Goal: Check status: Check status

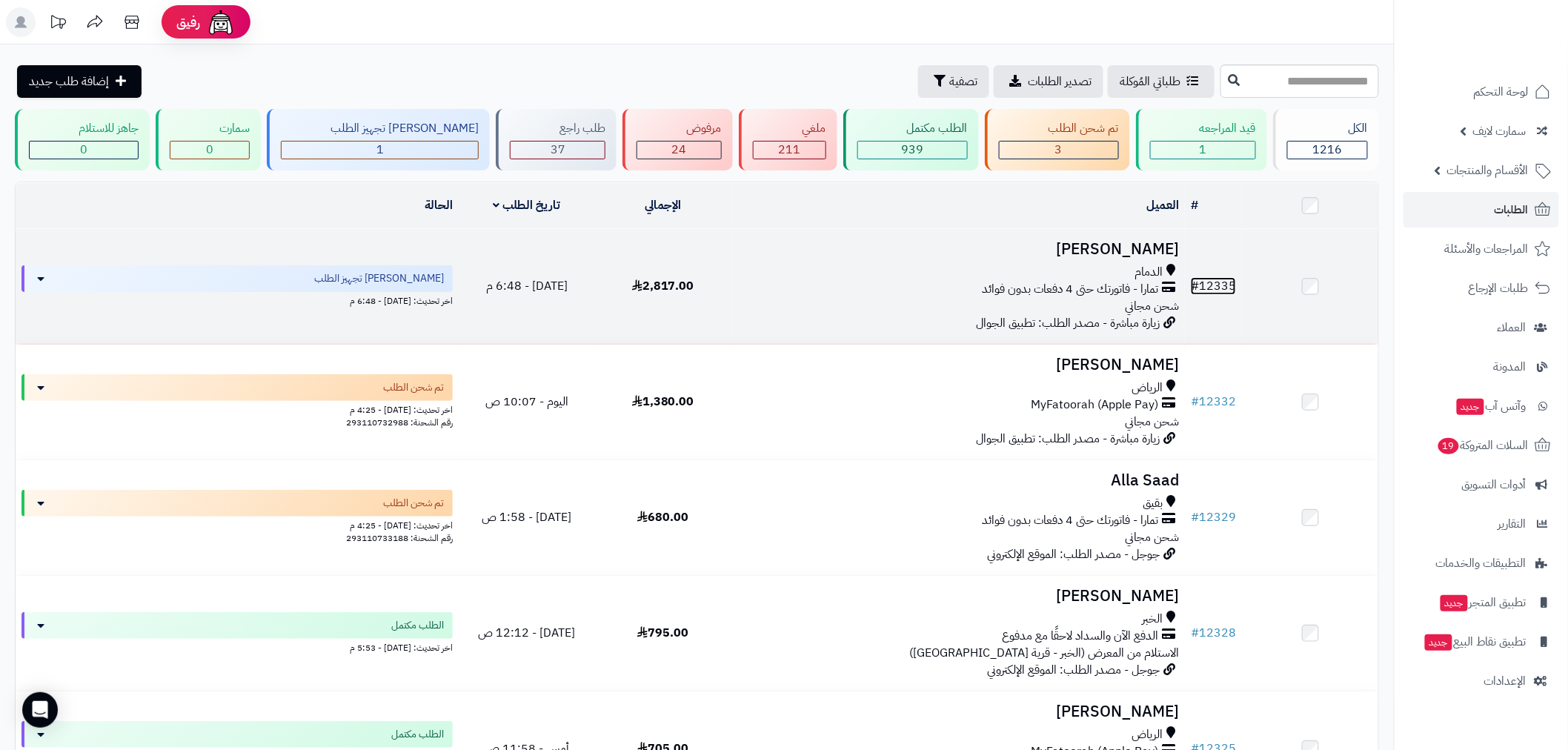
click at [1216, 287] on link "# 12335" at bounding box center [1213, 286] width 45 height 17
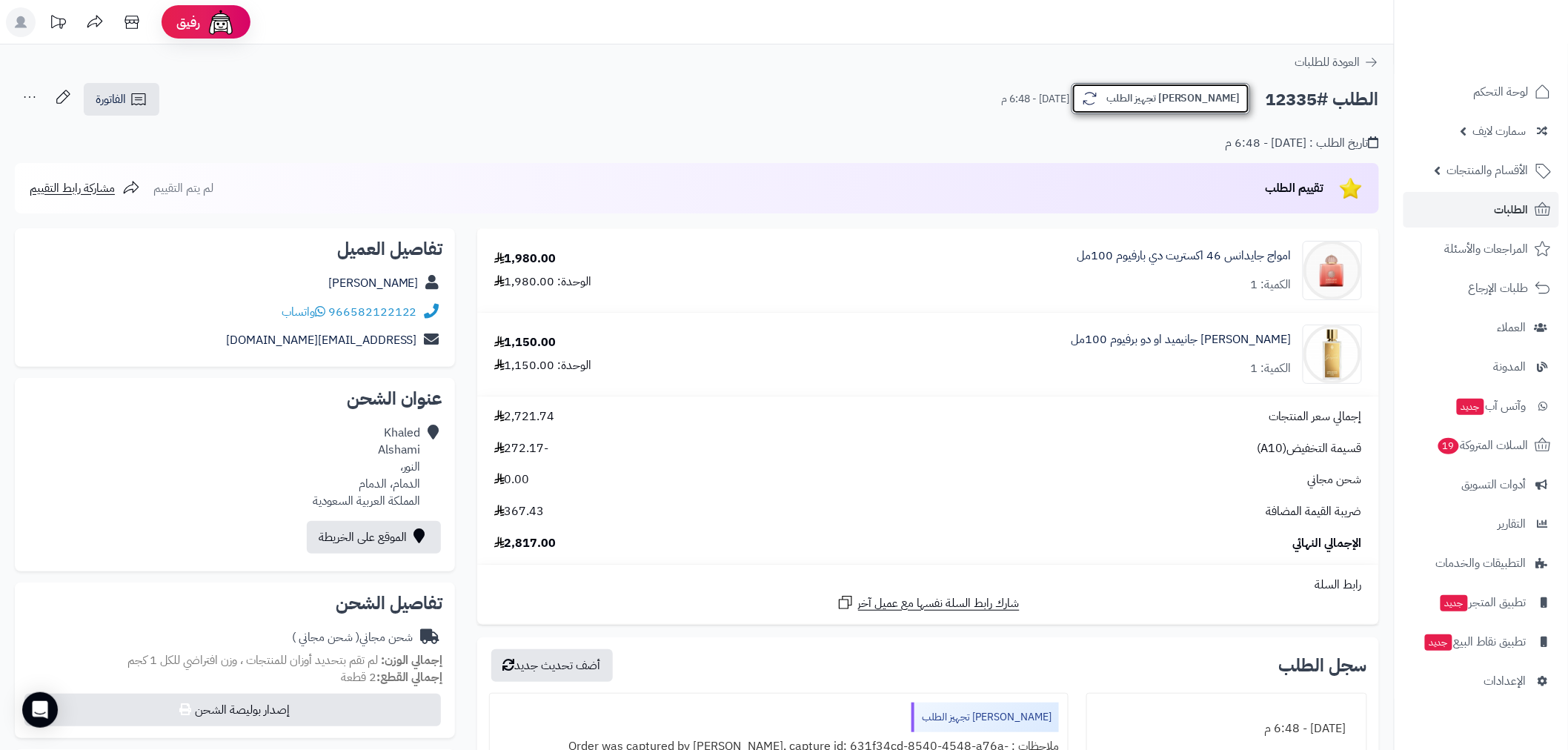
click at [1204, 96] on button "[PERSON_NAME] تجهيز الطلب" at bounding box center [1160, 98] width 178 height 31
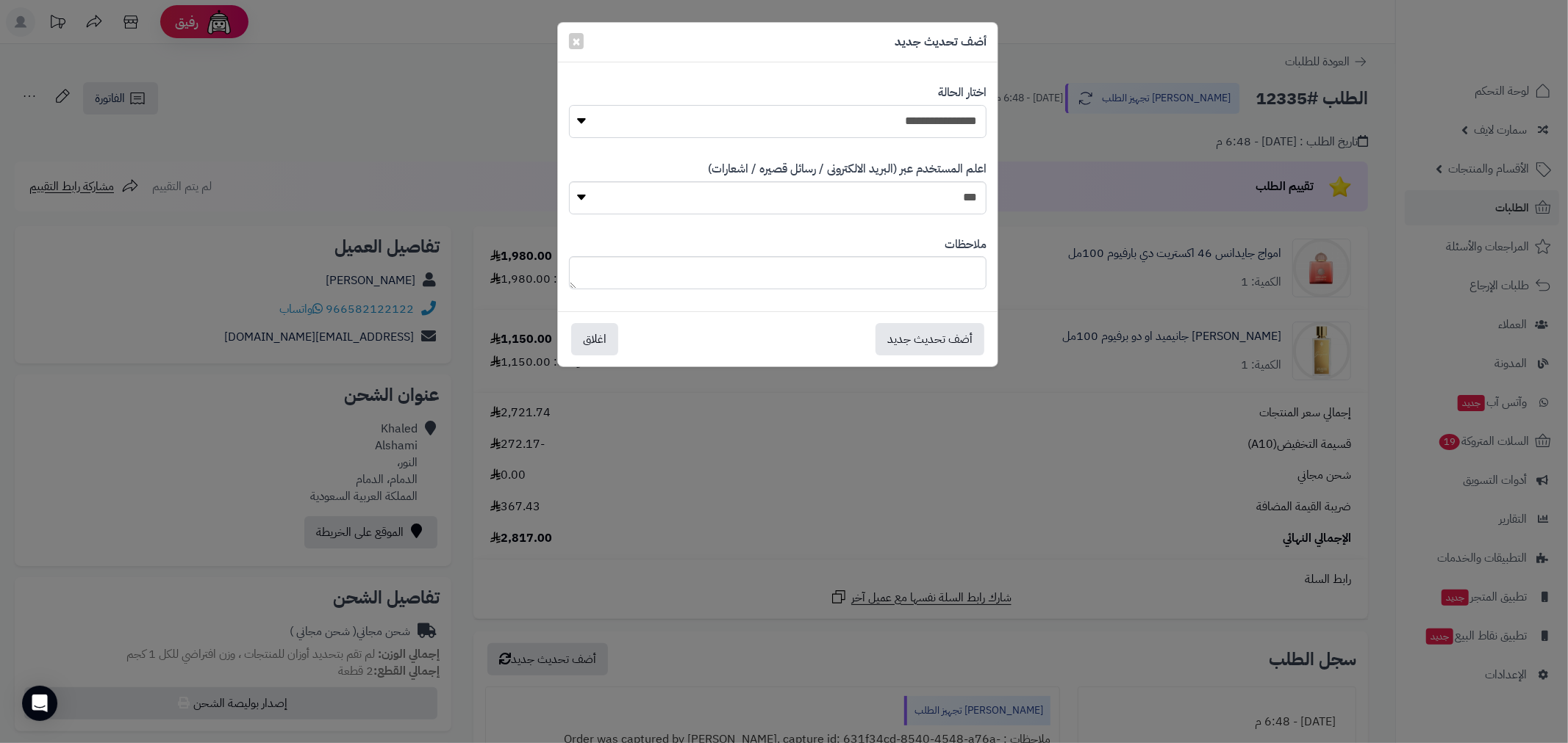
click at [946, 120] on select "**********" at bounding box center [777, 121] width 418 height 33
select select "**"
click at [569, 105] on select "**********" at bounding box center [777, 121] width 418 height 33
click at [935, 351] on button "أضف تحديث جديد" at bounding box center [930, 339] width 109 height 32
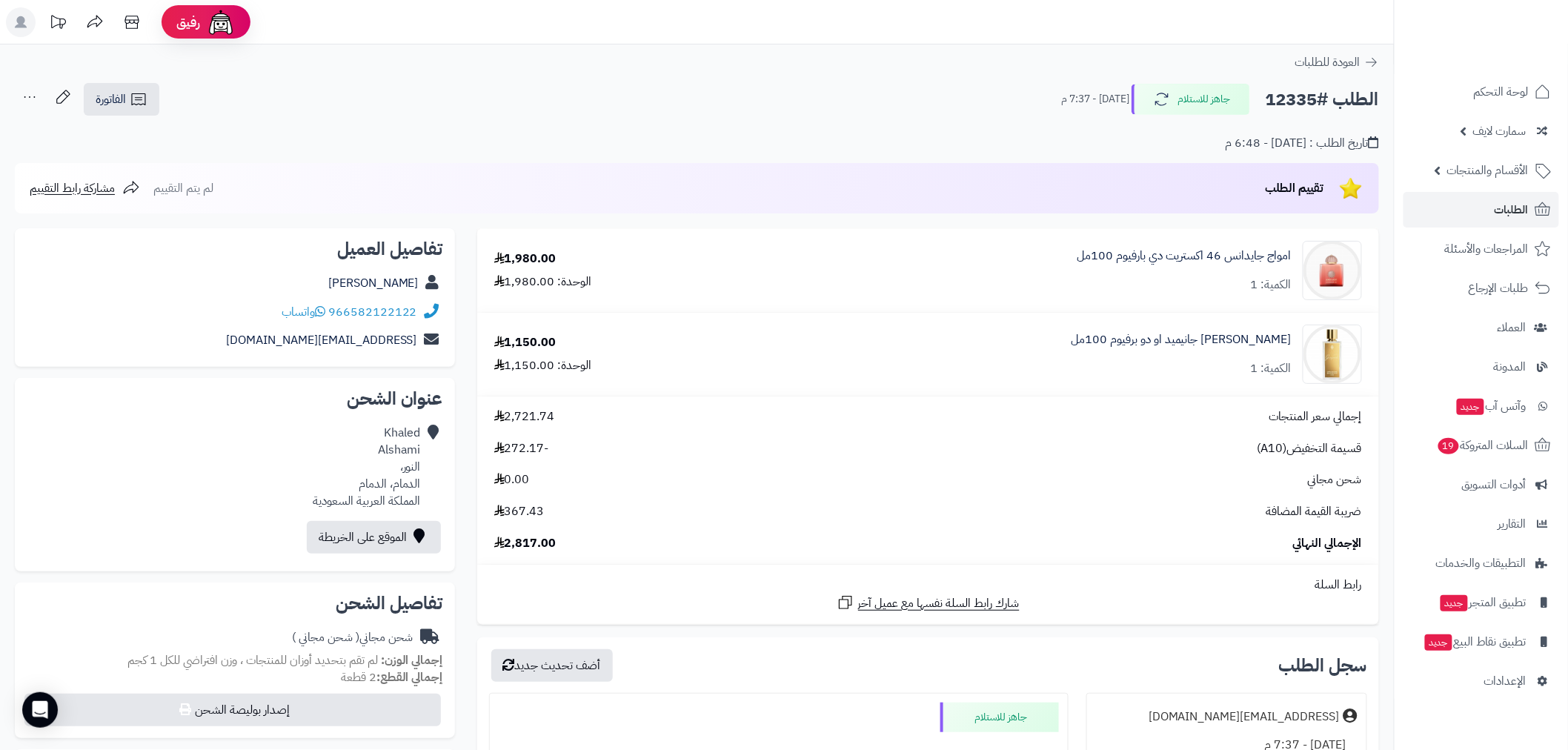
drag, startPoint x: 397, startPoint y: 149, endPoint x: 425, endPoint y: 154, distance: 28.4
click at [397, 149] on div "تاريخ الطلب : اليوم - 6:48 م" at bounding box center [697, 135] width 1365 height 35
click at [1493, 211] on link "الطلبات" at bounding box center [1482, 209] width 156 height 36
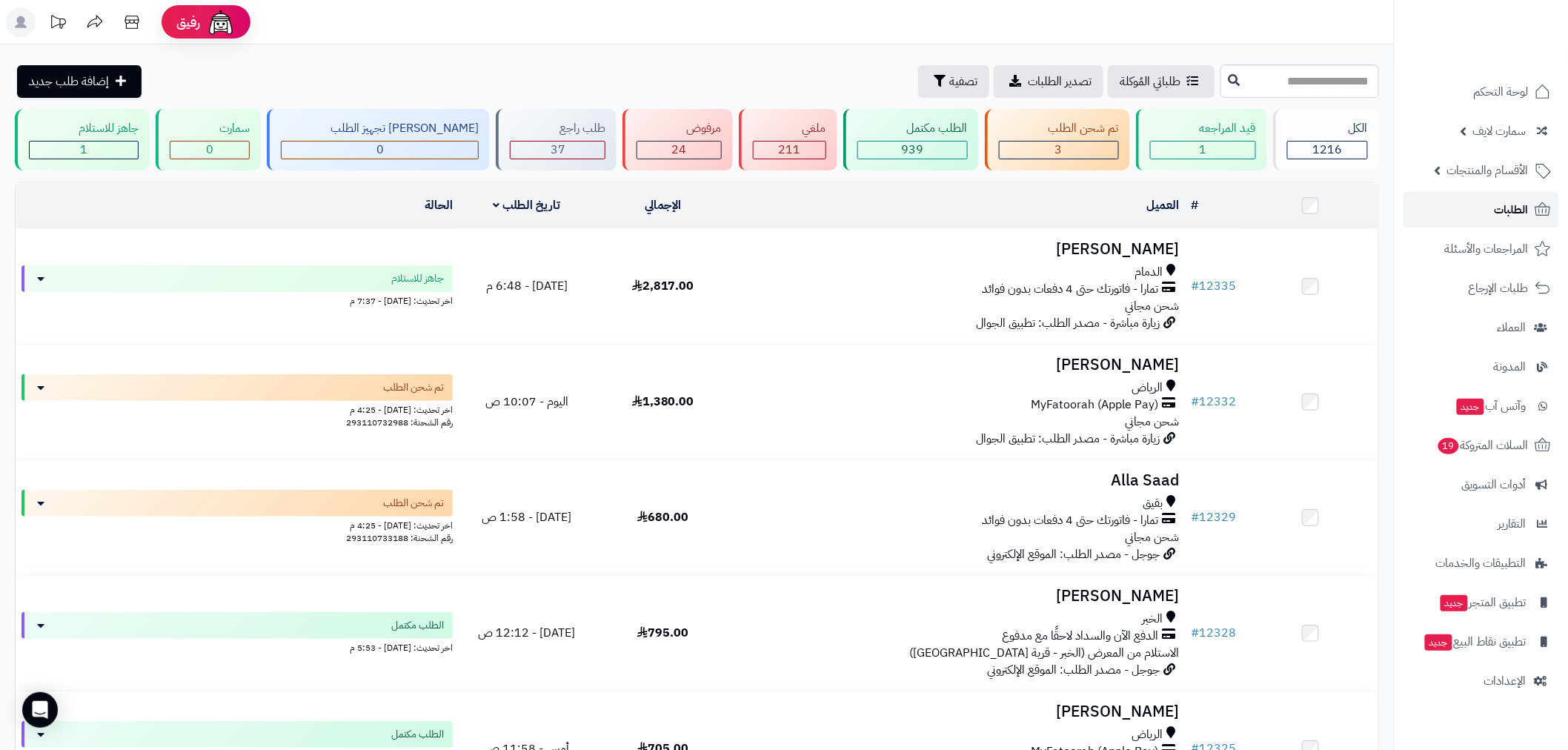
click at [1506, 216] on span "الطلبات" at bounding box center [1511, 210] width 34 height 21
click at [1485, 210] on link "الطلبات" at bounding box center [1482, 209] width 156 height 36
click at [1483, 213] on link "الطلبات" at bounding box center [1482, 209] width 156 height 36
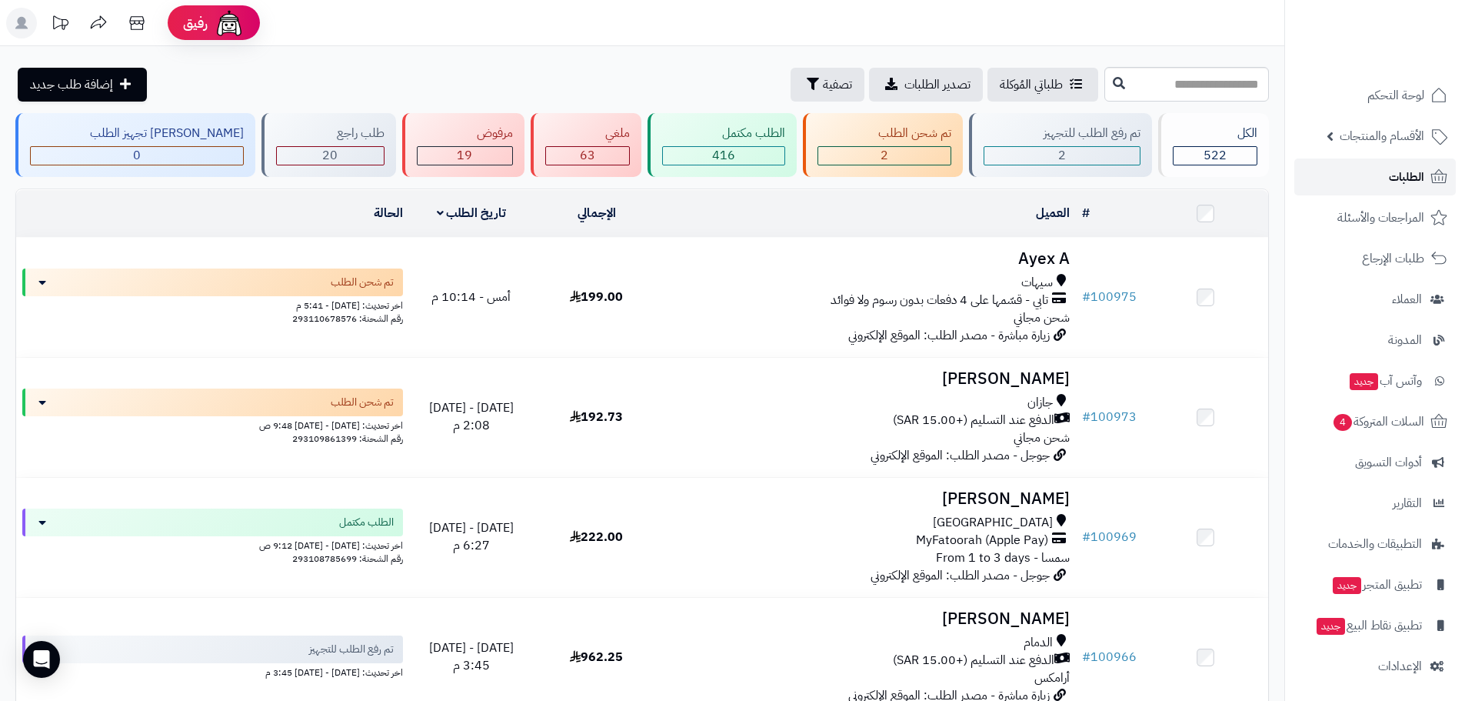
click at [1390, 174] on span "الطلبات" at bounding box center [1406, 177] width 35 height 22
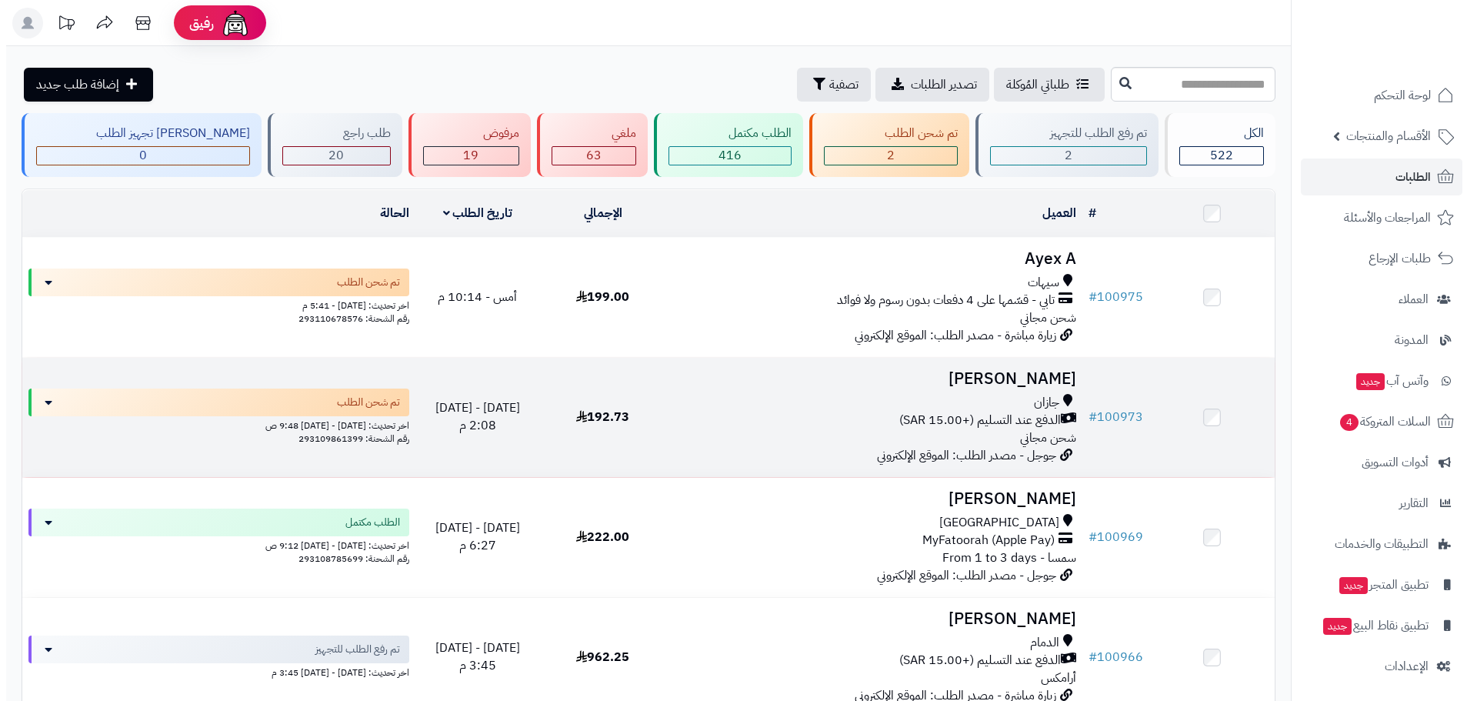
scroll to position [179, 0]
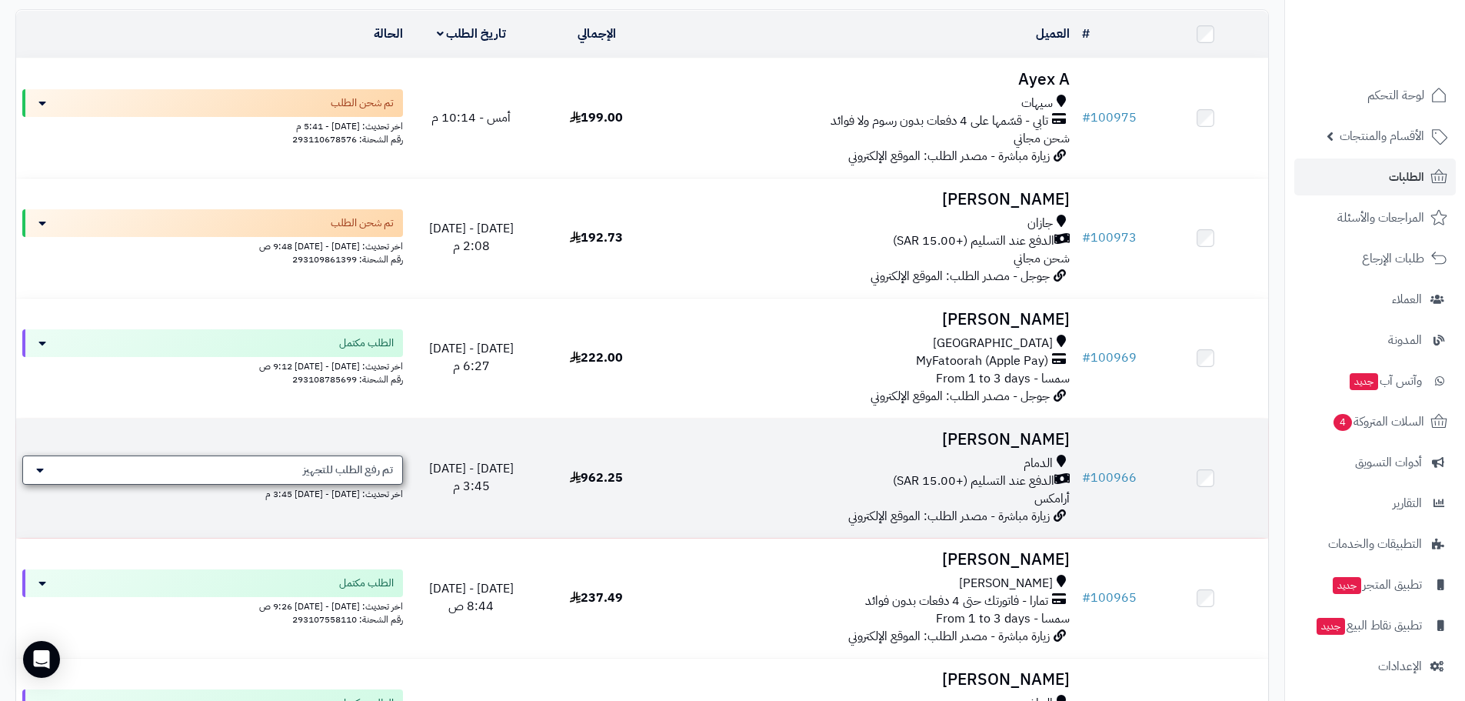
click at [373, 462] on span "تم رفع الطلب للتجهيز" at bounding box center [348, 469] width 90 height 15
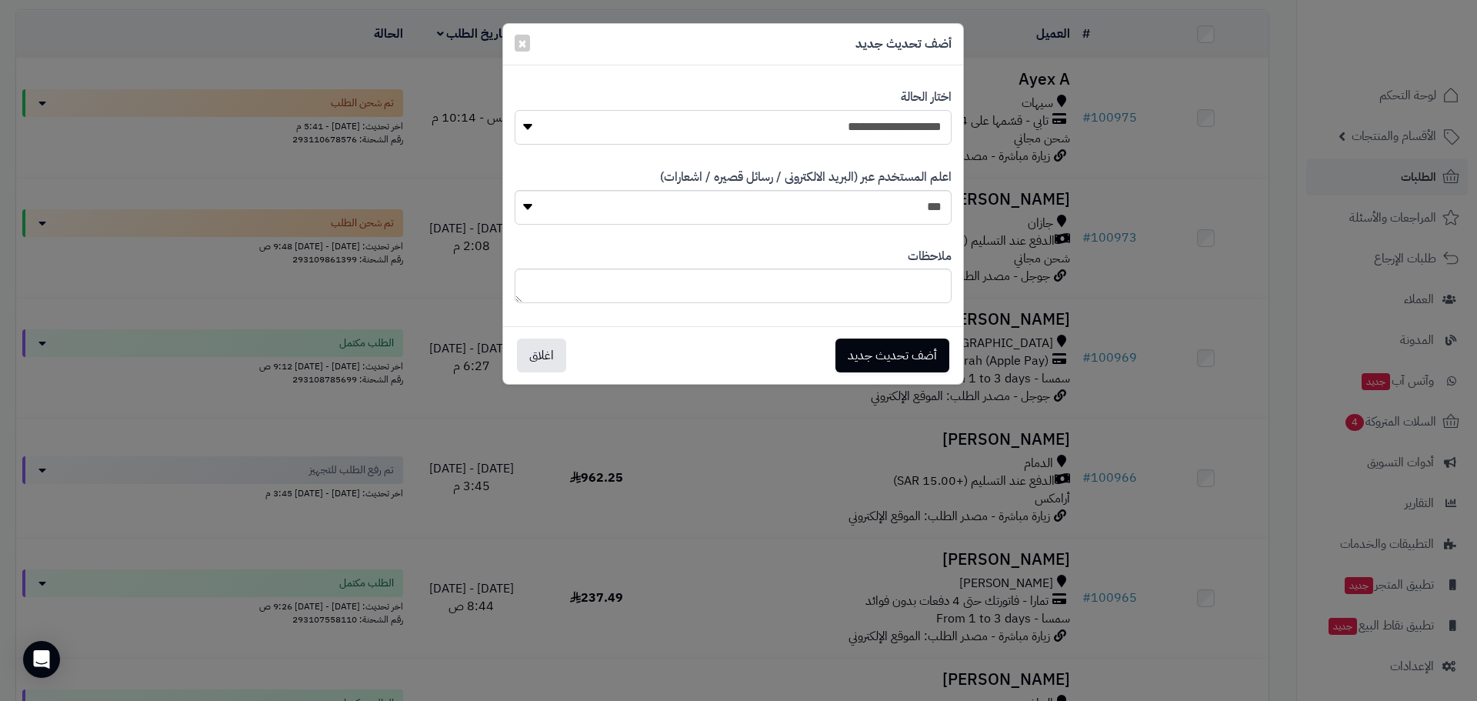
drag, startPoint x: 861, startPoint y: 128, endPoint x: 868, endPoint y: 141, distance: 15.2
click at [861, 128] on select "**********" at bounding box center [733, 127] width 437 height 35
select select "*"
click at [515, 110] on select "**********" at bounding box center [733, 127] width 437 height 35
click at [908, 339] on button "أضف تحديث جديد" at bounding box center [892, 355] width 114 height 34
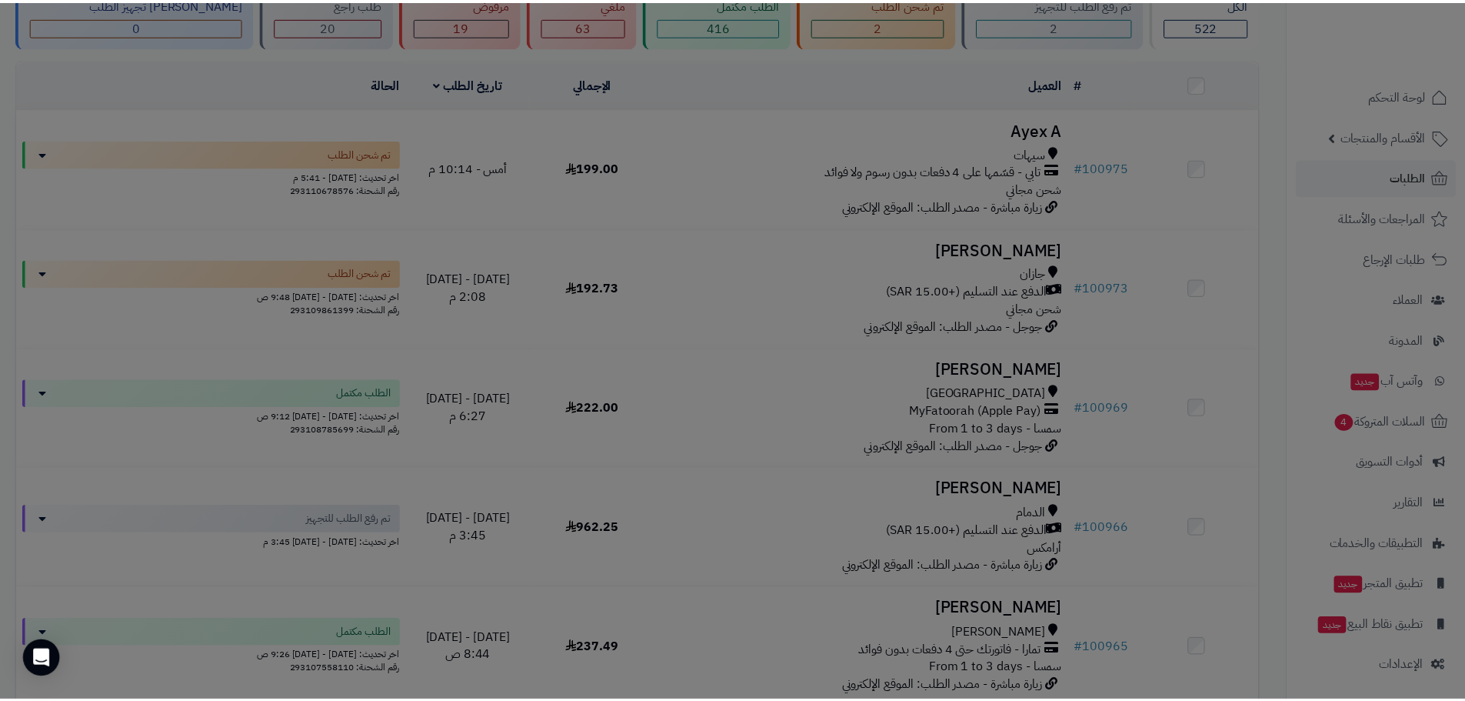
scroll to position [228, 0]
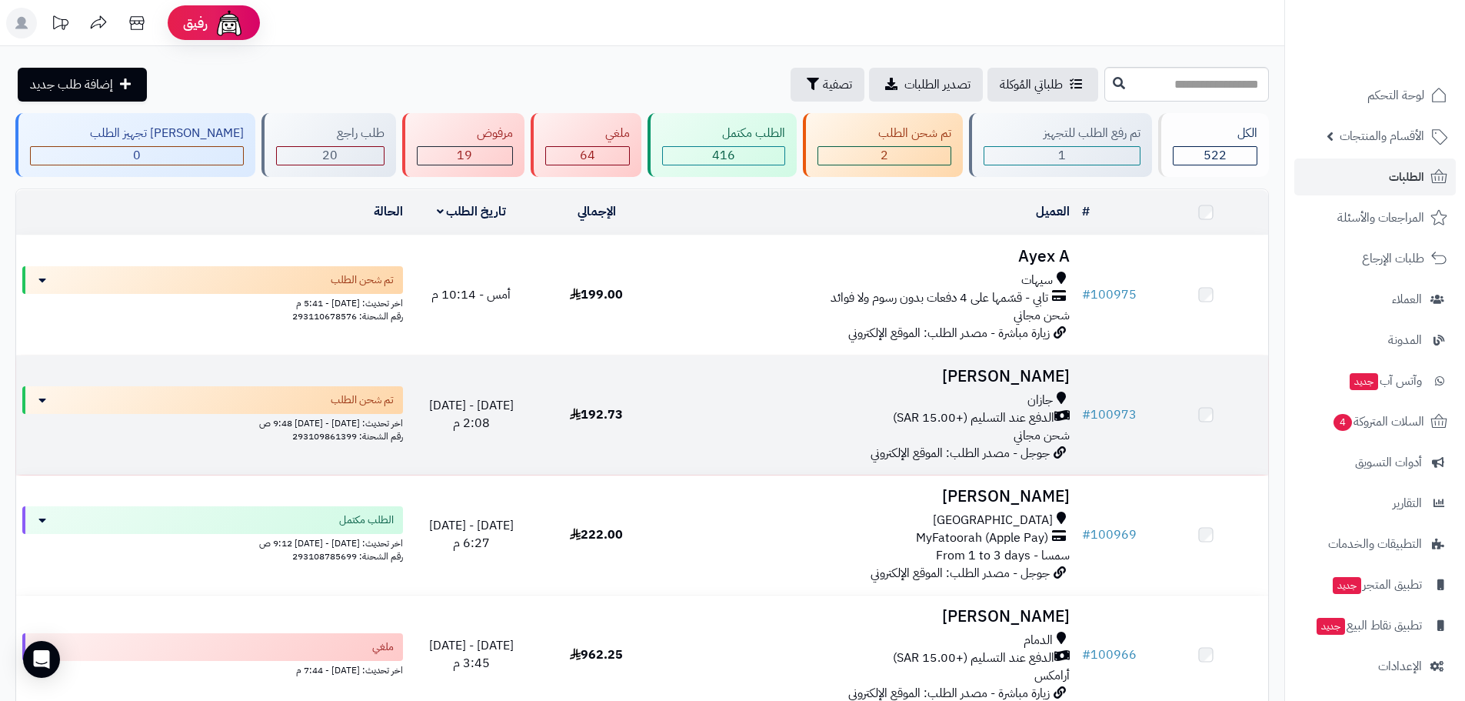
scroll to position [179, 0]
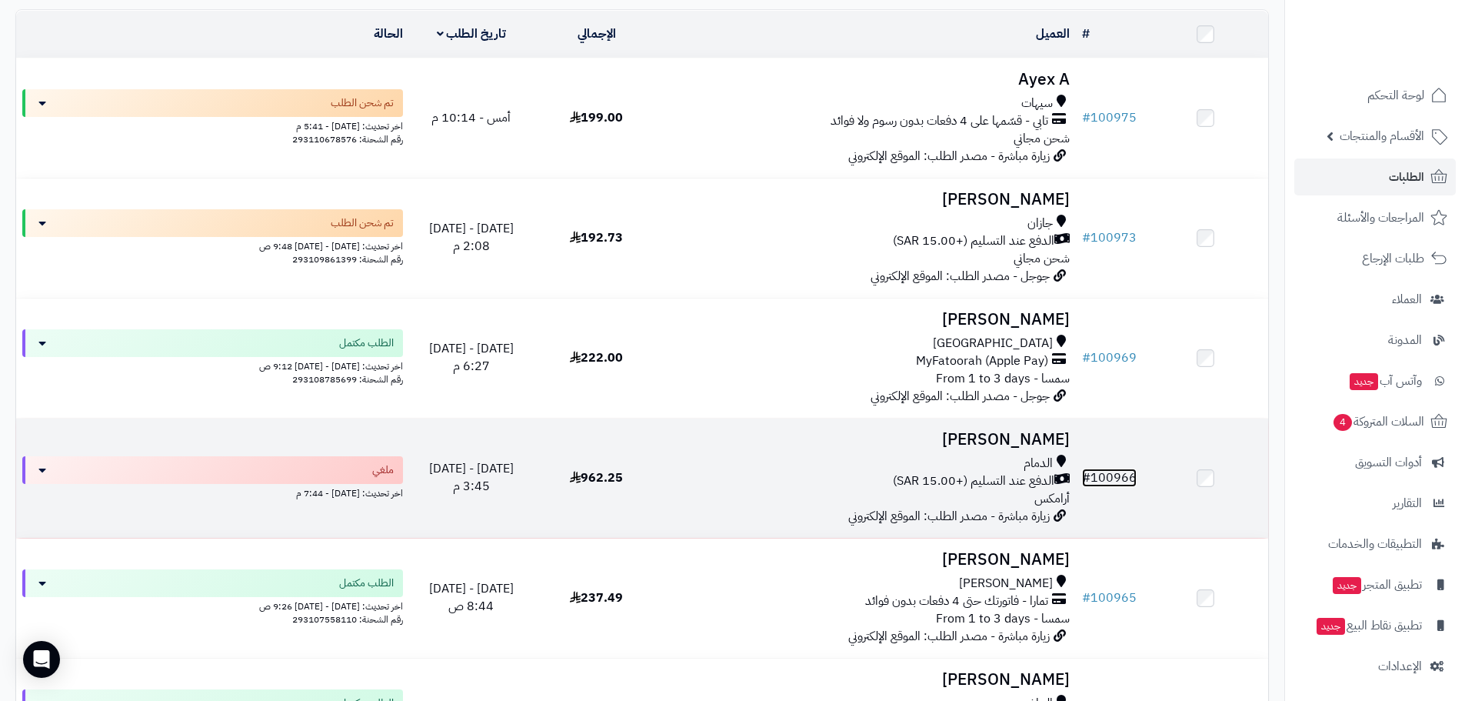
click at [1126, 475] on link "# 100966" at bounding box center [1109, 477] width 55 height 18
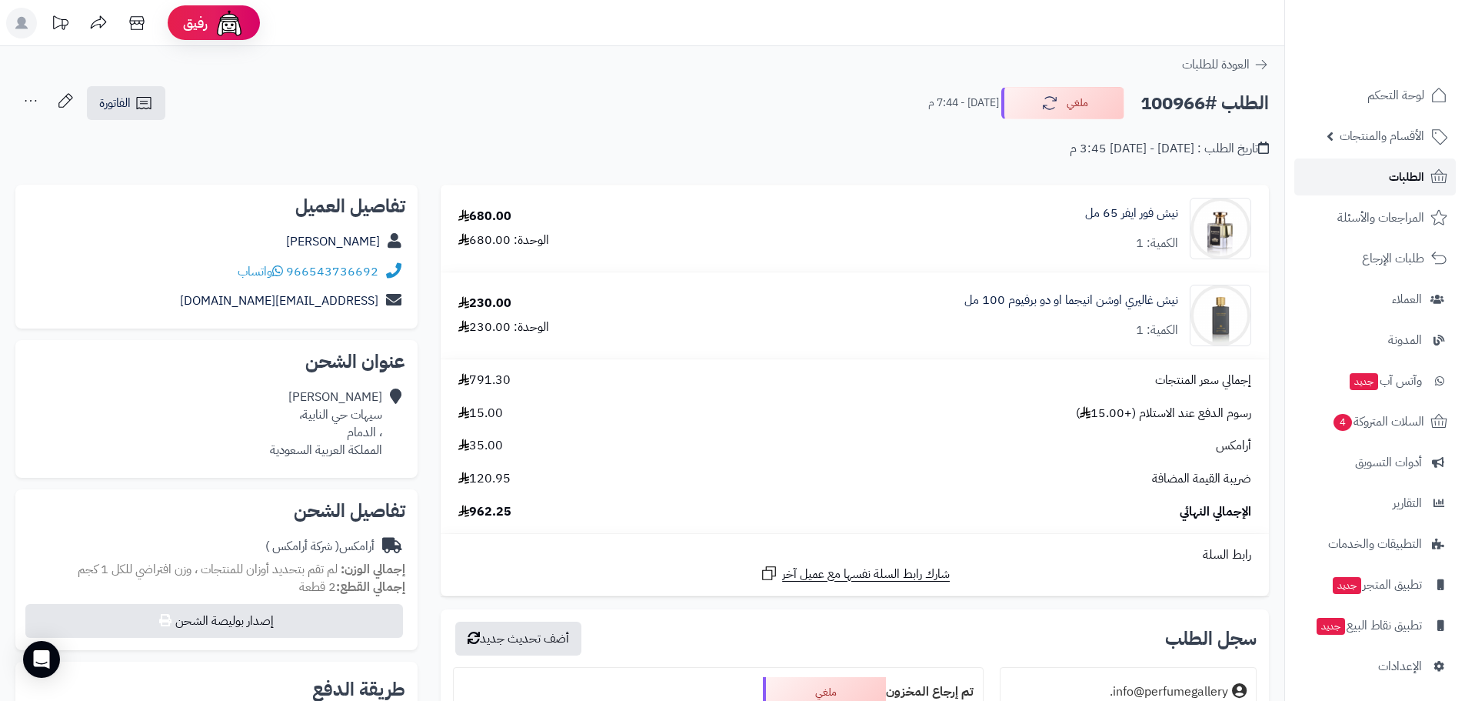
click at [1413, 177] on span "الطلبات" at bounding box center [1406, 177] width 35 height 22
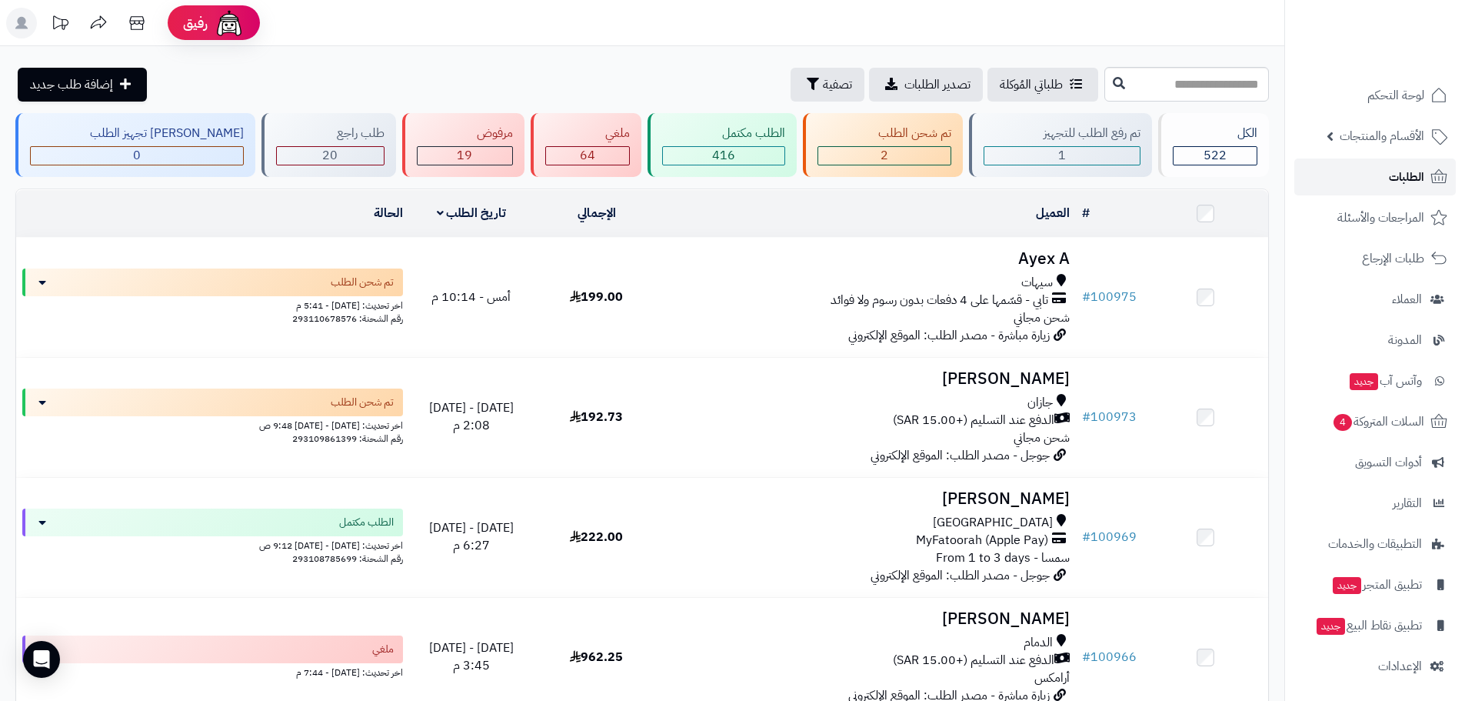
click at [1400, 185] on span "الطلبات" at bounding box center [1406, 177] width 35 height 22
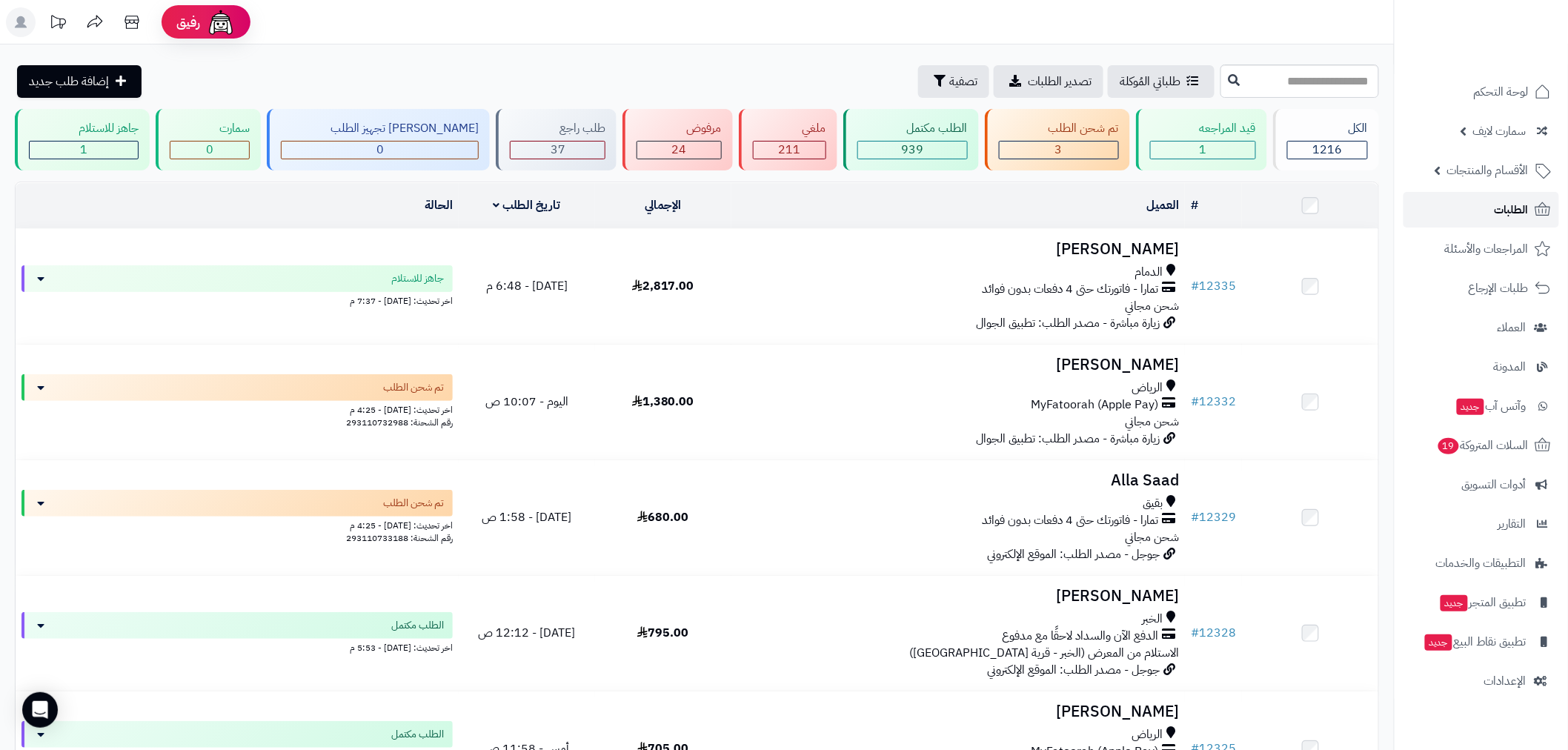
click at [1474, 210] on link "الطلبات" at bounding box center [1482, 209] width 156 height 36
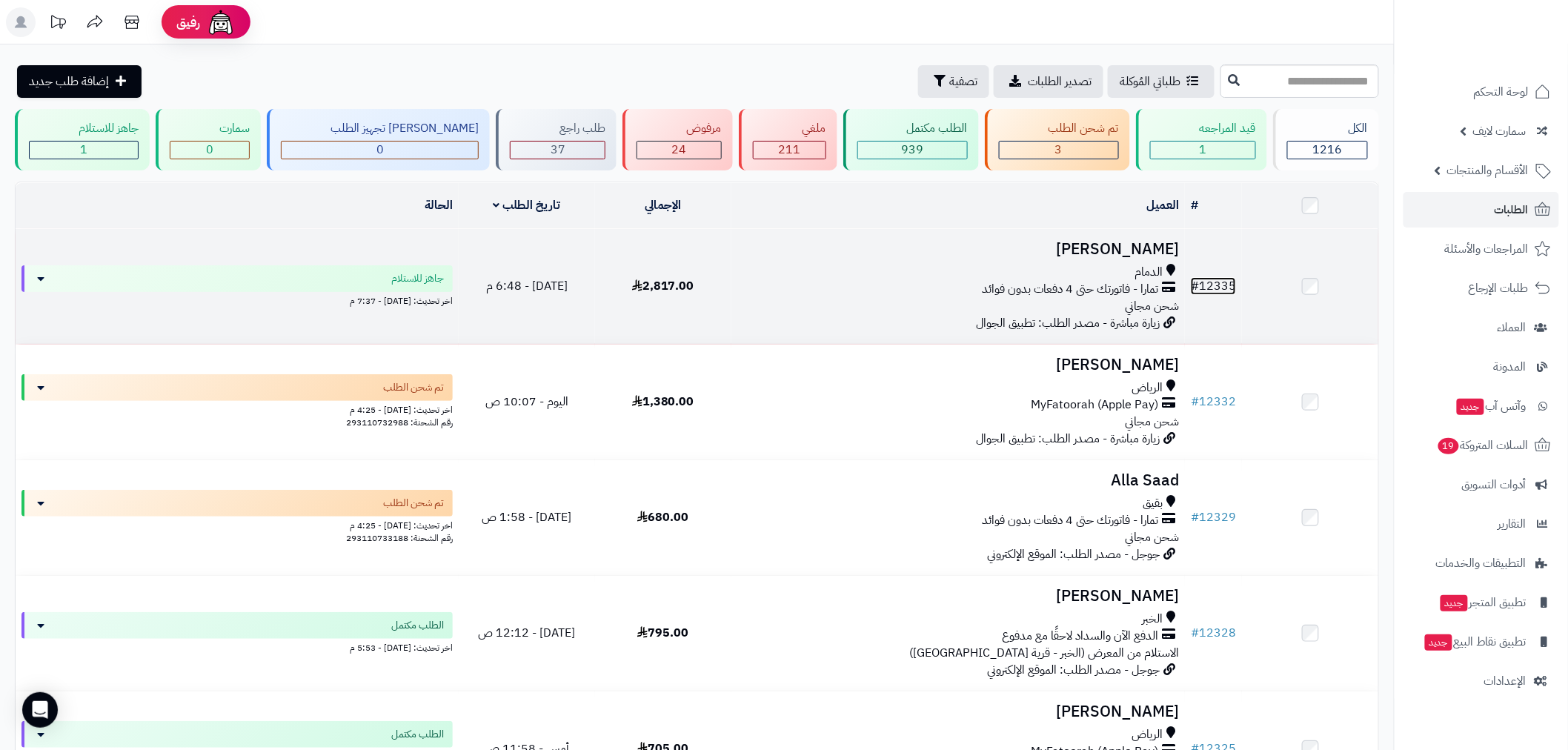
click at [1221, 285] on link "# 12335" at bounding box center [1213, 286] width 45 height 17
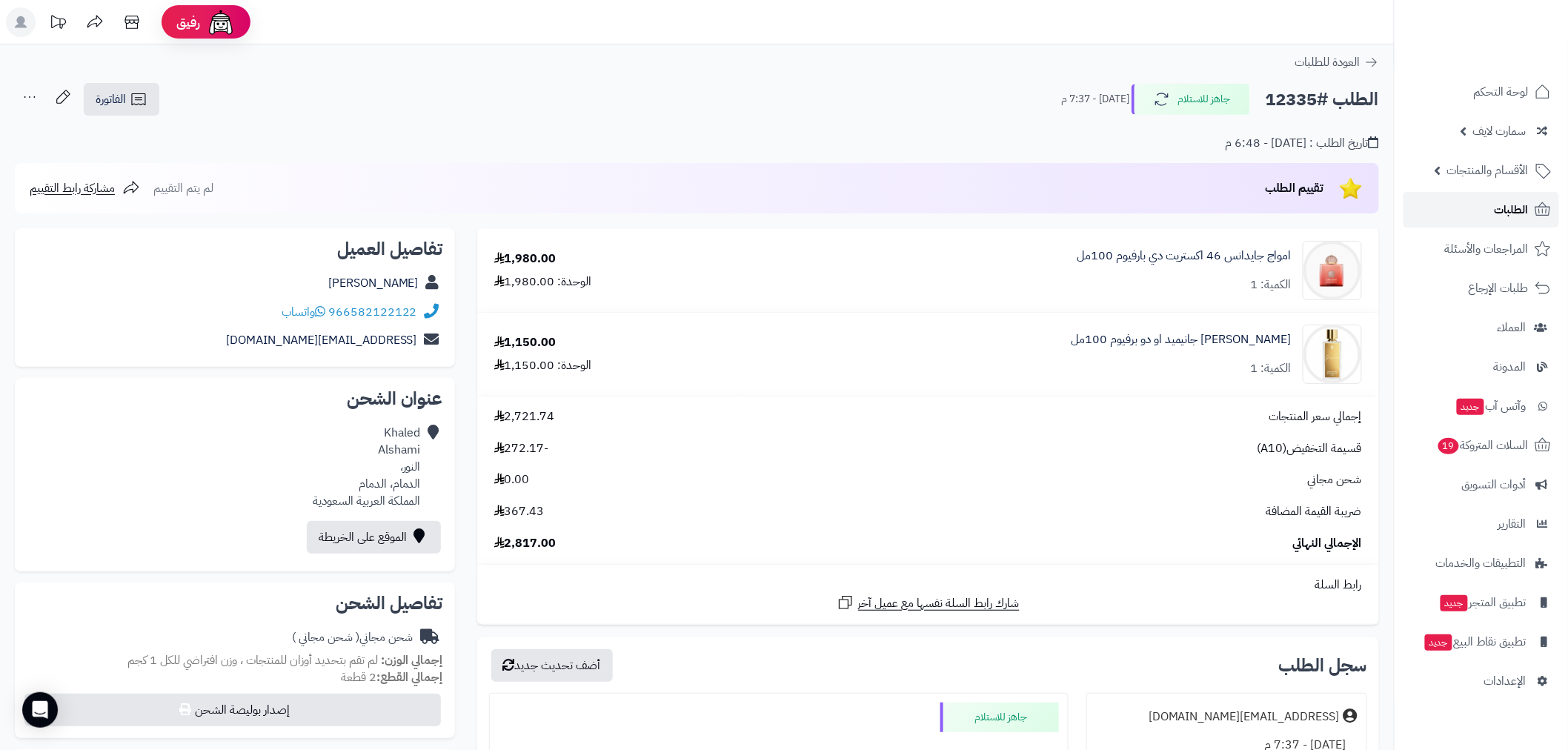
click at [1468, 206] on link "الطلبات" at bounding box center [1482, 209] width 156 height 36
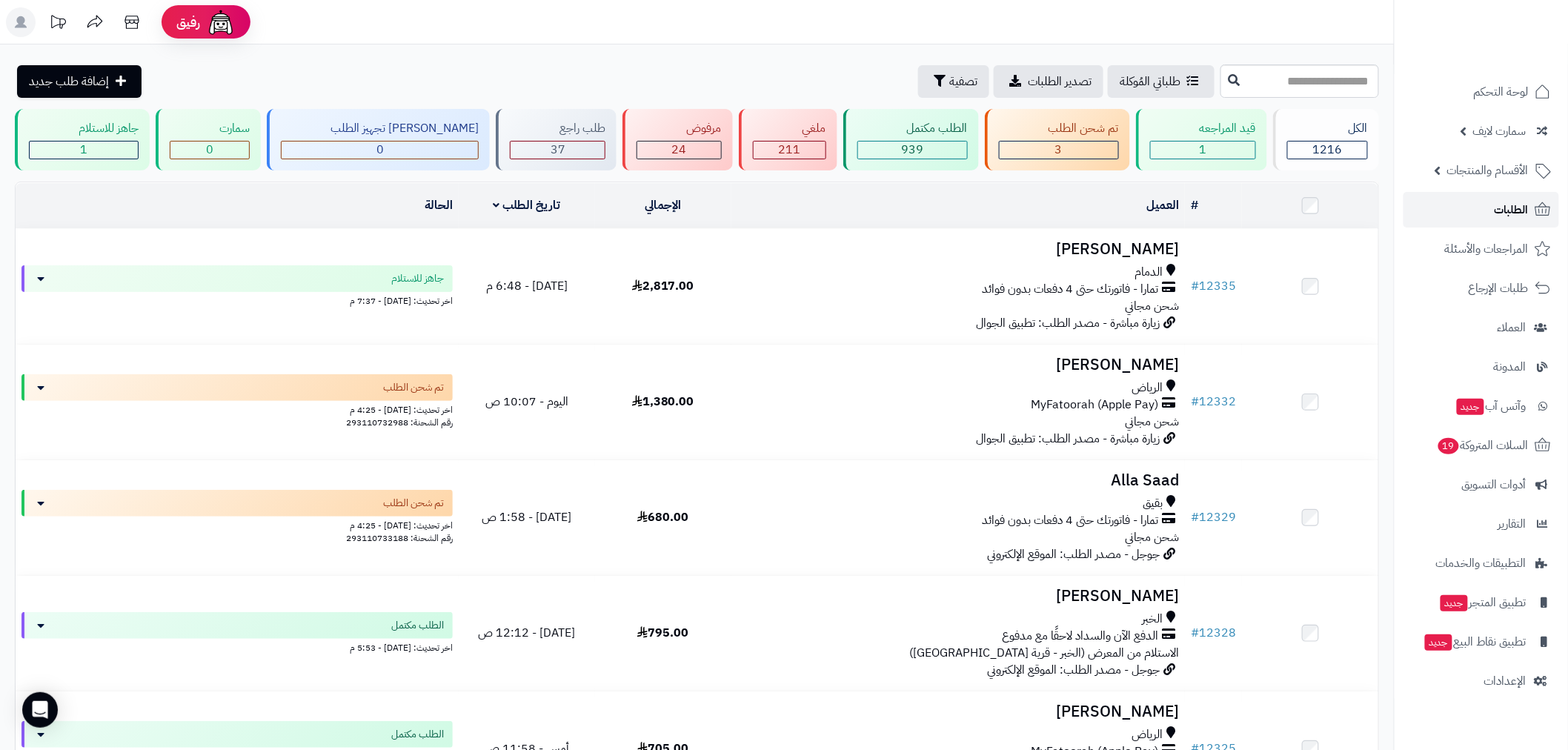
click at [1495, 207] on link "الطلبات" at bounding box center [1482, 209] width 156 height 36
click at [1500, 210] on span "الطلبات" at bounding box center [1511, 210] width 34 height 21
click at [1478, 204] on link "الطلبات" at bounding box center [1482, 209] width 156 height 36
click at [1509, 205] on span "الطلبات" at bounding box center [1511, 210] width 34 height 21
